Goal: Task Accomplishment & Management: Manage account settings

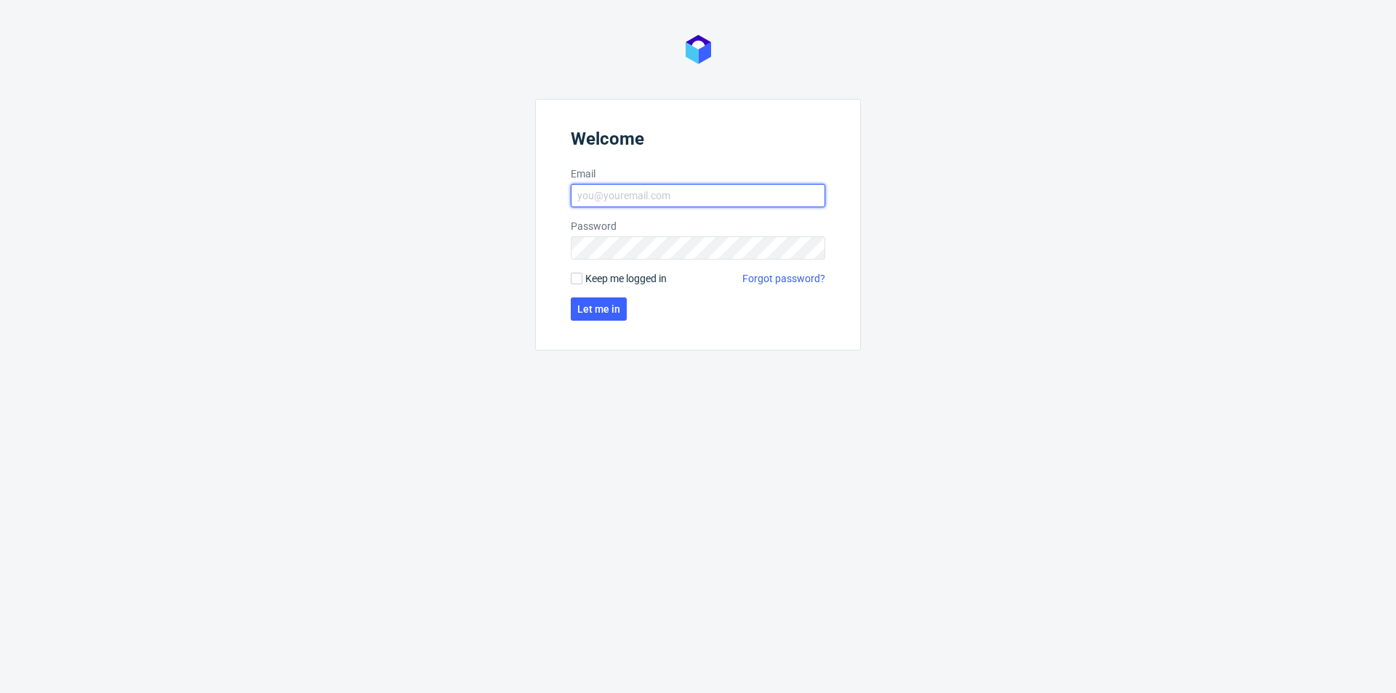
click at [684, 192] on input "Email" at bounding box center [698, 195] width 254 height 23
type input "[EMAIL_ADDRESS][DOMAIN_NAME]"
click at [580, 280] on input "Keep me logged in" at bounding box center [577, 279] width 12 height 12
checkbox input "true"
click at [595, 304] on span "Let me in" at bounding box center [598, 309] width 43 height 10
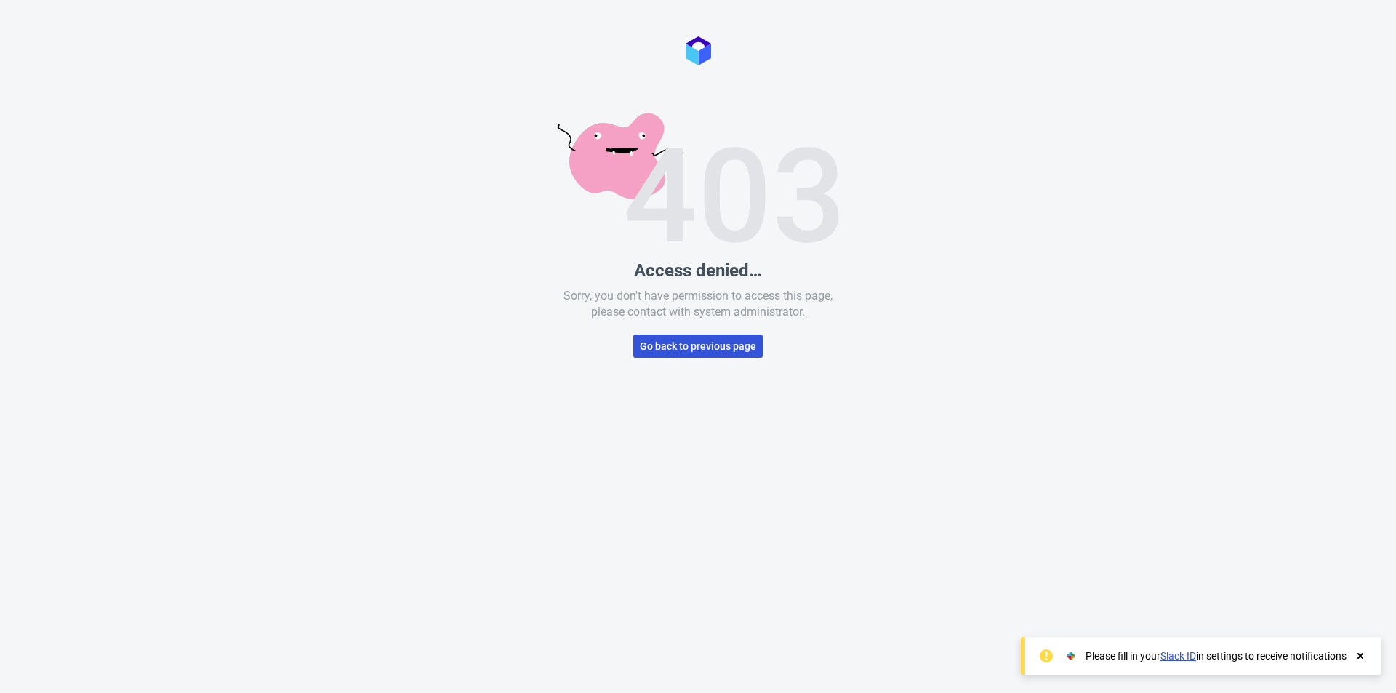
click at [686, 350] on span "Go back to previous page" at bounding box center [698, 346] width 116 height 10
click at [713, 342] on span "Go back to previous page" at bounding box center [698, 346] width 116 height 10
click at [1359, 657] on use at bounding box center [1361, 656] width 6 height 6
click at [720, 348] on span "Go back to previous page" at bounding box center [698, 346] width 116 height 10
